Goal: Check status: Check status

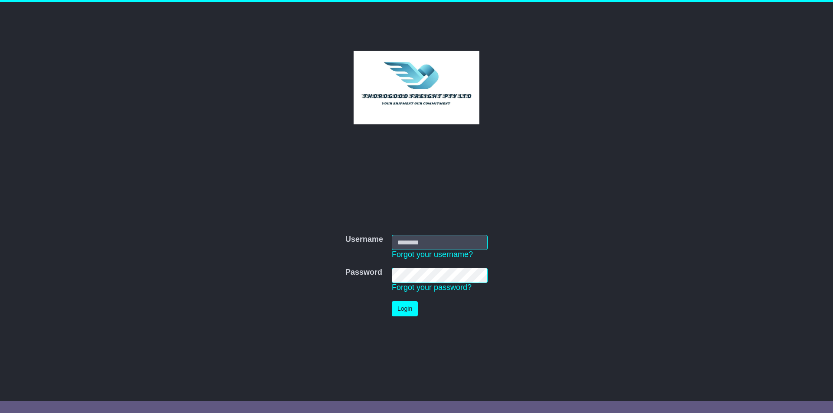
type input "**********"
click at [407, 309] on button "Login" at bounding box center [405, 308] width 26 height 15
